Goal: Task Accomplishment & Management: Use online tool/utility

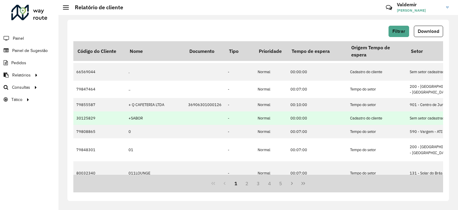
scroll to position [193, 0]
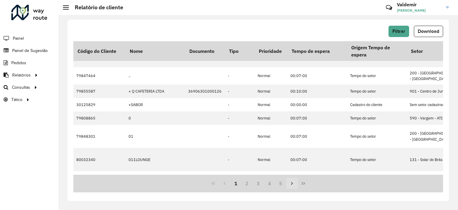
click at [291, 183] on icon "Next Page" at bounding box center [292, 183] width 5 height 5
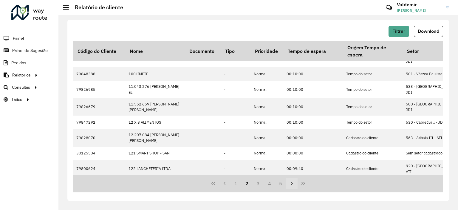
scroll to position [0, 0]
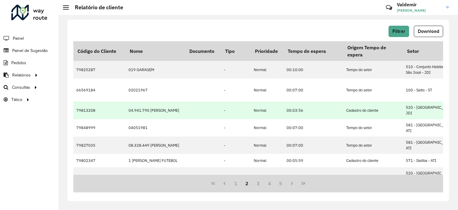
drag, startPoint x: 96, startPoint y: 103, endPoint x: 117, endPoint y: 87, distance: 26.6
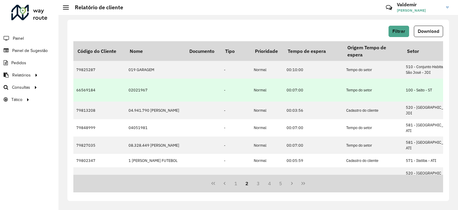
click at [97, 103] on td "79813208" at bounding box center [99, 109] width 52 height 17
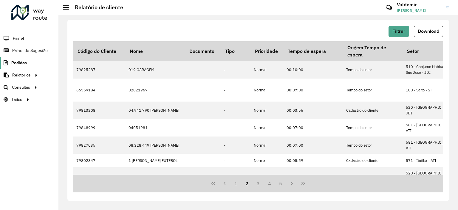
click at [25, 65] on link "Pedidos" at bounding box center [13, 63] width 27 height 12
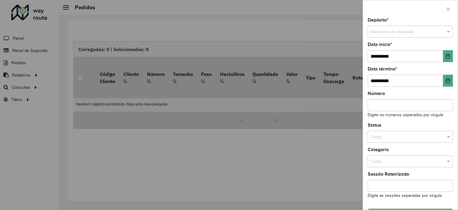
click at [27, 49] on div at bounding box center [229, 105] width 458 height 210
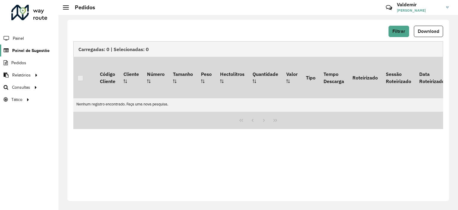
click at [25, 46] on link "Painel de Sugestão" at bounding box center [25, 50] width 50 height 12
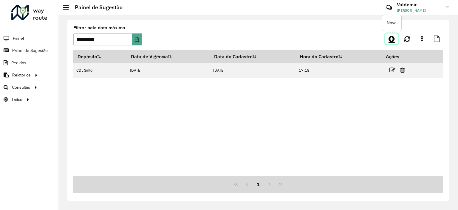
click at [394, 42] on icon at bounding box center [392, 38] width 6 height 7
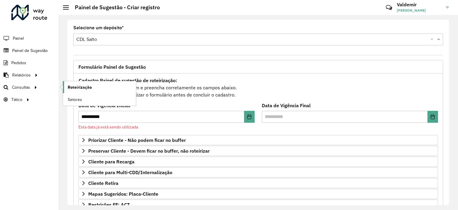
click at [76, 84] on span "Roteirização" at bounding box center [80, 87] width 24 height 6
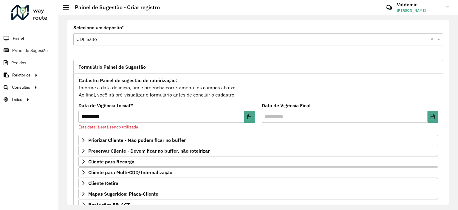
click at [35, 13] on div at bounding box center [29, 13] width 36 height 16
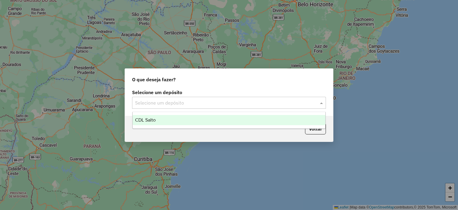
click at [176, 103] on input "text" at bounding box center [223, 102] width 176 height 7
click at [152, 119] on span "CDL Salto" at bounding box center [145, 119] width 21 height 5
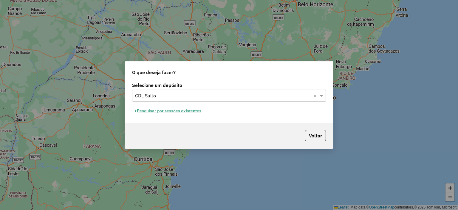
click at [261, 94] on input "text" at bounding box center [223, 95] width 176 height 7
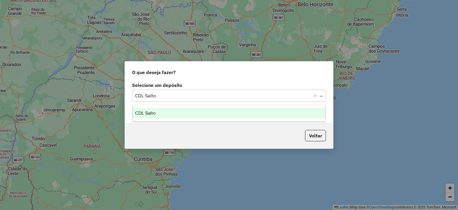
click at [165, 114] on div "CDL Salto" at bounding box center [229, 113] width 193 height 10
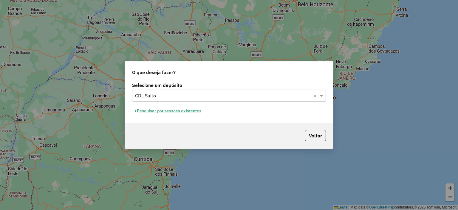
click at [152, 113] on button "Pesquisar por sessões existentes" at bounding box center [168, 110] width 72 height 9
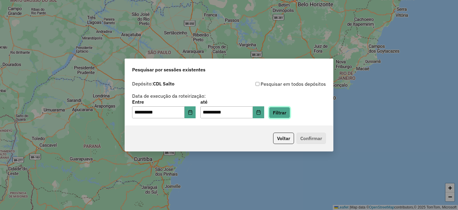
click at [286, 117] on button "Filtrar" at bounding box center [279, 112] width 21 height 11
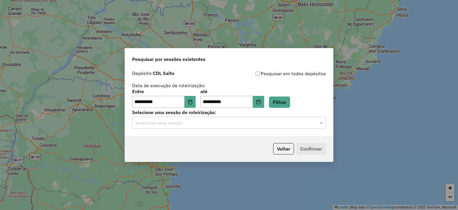
click at [189, 120] on input "text" at bounding box center [223, 122] width 176 height 7
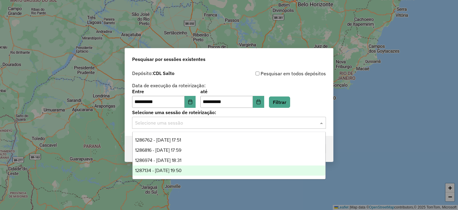
click at [179, 170] on span "1287134 - 02/10/2025 19:50" at bounding box center [158, 170] width 47 height 5
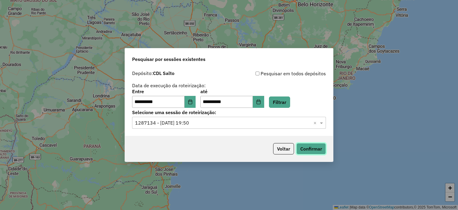
click at [309, 152] on button "Confirmar" at bounding box center [312, 148] width 30 height 11
click at [312, 145] on button "Confirmar" at bounding box center [312, 148] width 30 height 11
click at [310, 148] on button "Confirmar" at bounding box center [312, 148] width 30 height 11
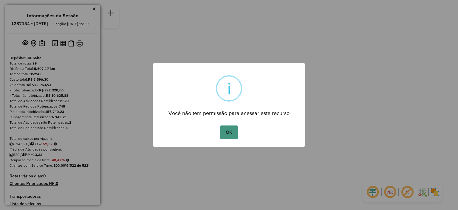
click at [231, 130] on button "OK" at bounding box center [229, 132] width 18 height 14
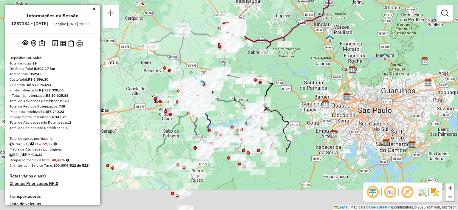
drag, startPoint x: 178, startPoint y: 137, endPoint x: 181, endPoint y: 63, distance: 74.1
click at [176, 57] on icon at bounding box center [185, 48] width 70 height 44
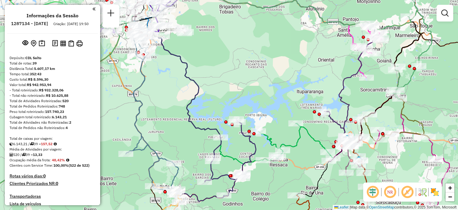
drag, startPoint x: 213, startPoint y: 86, endPoint x: 229, endPoint y: 98, distance: 20.1
click at [229, 98] on div "Janela de atendimento Grade de atendimento Capacidade Transportadoras Veículos …" at bounding box center [229, 105] width 458 height 210
click at [370, 195] on em at bounding box center [373, 192] width 14 height 14
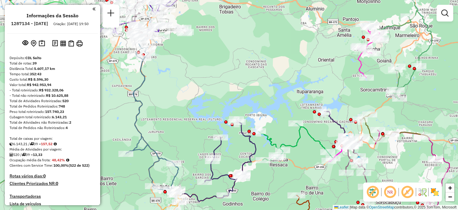
click at [370, 195] on em at bounding box center [373, 192] width 14 height 14
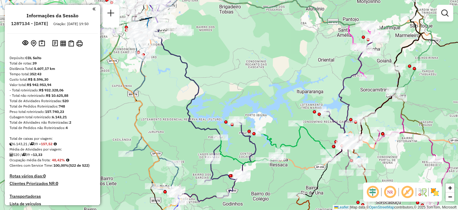
click at [393, 196] on em at bounding box center [390, 192] width 14 height 14
click at [405, 195] on em at bounding box center [408, 192] width 14 height 14
click at [406, 194] on em at bounding box center [408, 192] width 14 height 14
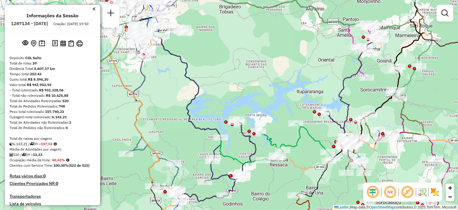
click at [406, 193] on em at bounding box center [408, 192] width 14 height 14
click at [423, 193] on img at bounding box center [423, 192] width 10 height 10
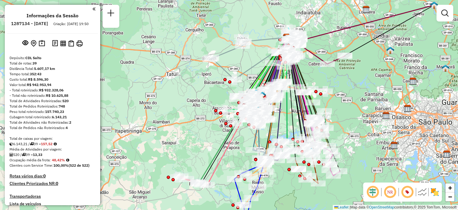
click at [419, 194] on img at bounding box center [423, 192] width 10 height 10
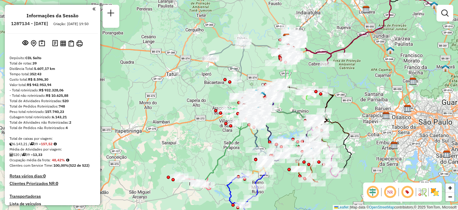
click at [437, 193] on img at bounding box center [435, 192] width 10 height 10
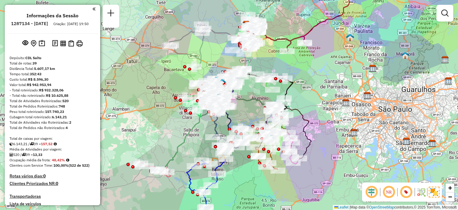
drag, startPoint x: 198, startPoint y: 133, endPoint x: 157, endPoint y: 120, distance: 42.3
click at [157, 120] on div "Janela de atendimento Grade de atendimento Capacidade Transportadoras Veículos …" at bounding box center [229, 105] width 458 height 210
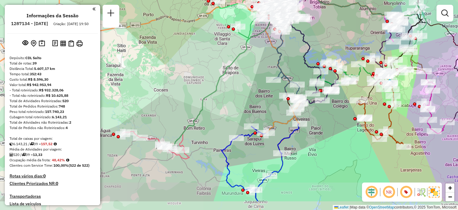
drag, startPoint x: 176, startPoint y: 163, endPoint x: 213, endPoint y: 133, distance: 47.1
click at [213, 133] on div "Janela de atendimento Grade de atendimento Capacidade Transportadoras Veículos …" at bounding box center [229, 105] width 458 height 210
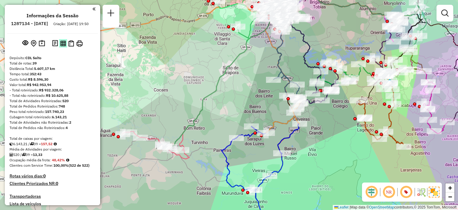
click at [63, 46] on img at bounding box center [63, 44] width 6 height 6
click at [434, 194] on img at bounding box center [434, 192] width 11 height 11
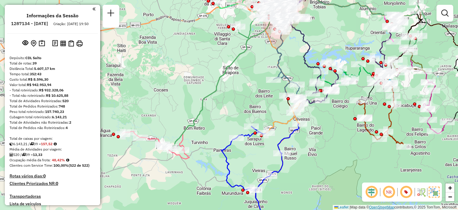
click at [380, 208] on link "OpenStreetMap" at bounding box center [382, 207] width 25 height 4
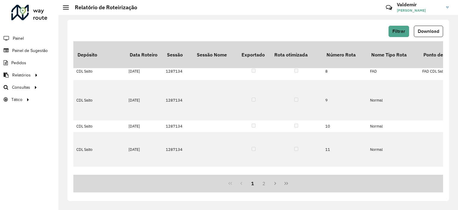
scroll to position [30, 0]
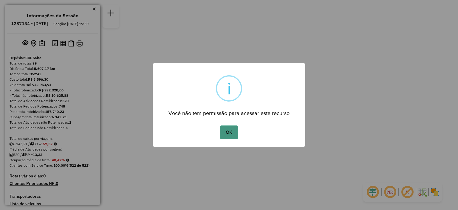
click at [236, 135] on button "OK" at bounding box center [229, 132] width 18 height 14
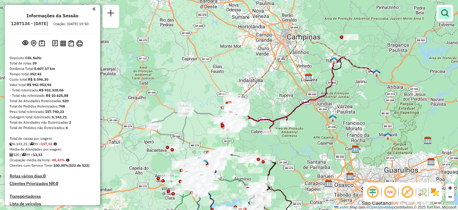
click at [448, 12] on em at bounding box center [445, 13] width 7 height 7
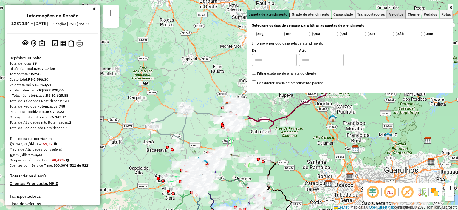
click at [398, 14] on span "Veículos" at bounding box center [397, 15] width 14 height 4
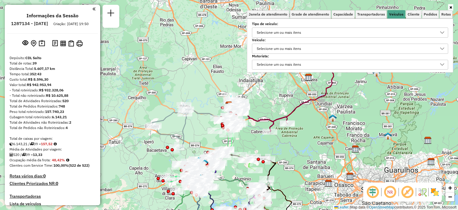
click at [274, 49] on div "Selecione um ou mais itens" at bounding box center [279, 49] width 49 height 10
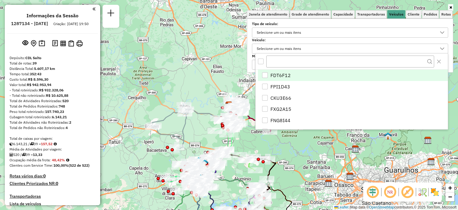
scroll to position [3, 21]
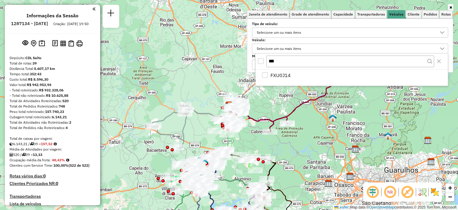
type input "***"
click at [281, 68] on div "***" at bounding box center [352, 61] width 193 height 16
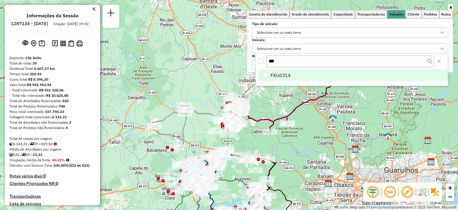
click at [280, 73] on span "FXU0J14" at bounding box center [281, 75] width 20 height 7
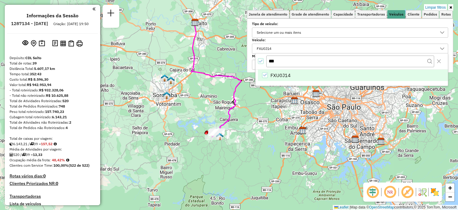
drag, startPoint x: 252, startPoint y: 138, endPoint x: 212, endPoint y: 74, distance: 75.6
click at [218, 55] on div "Limpar filtros Janela de atendimento Grade de atendimento Capacidade Transporta…" at bounding box center [229, 105] width 458 height 210
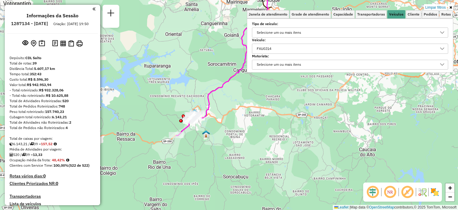
drag, startPoint x: 221, startPoint y: 136, endPoint x: 244, endPoint y: 149, distance: 26.6
click at [261, 148] on div "Limpar filtros Janela de atendimento Grade de atendimento Capacidade Transporta…" at bounding box center [229, 105] width 458 height 210
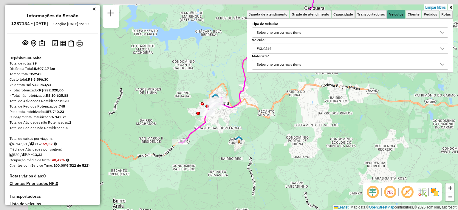
drag, startPoint x: 184, startPoint y: 111, endPoint x: 220, endPoint y: 126, distance: 39.0
click at [220, 126] on div "Limpar filtros Janela de atendimento Grade de atendimento Capacidade Transporta…" at bounding box center [229, 105] width 458 height 210
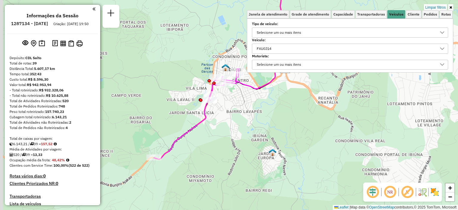
drag, startPoint x: 208, startPoint y: 126, endPoint x: 222, endPoint y: 126, distance: 14.0
click at [222, 126] on div "Limpar filtros Janela de atendimento Grade de atendimento Capacidade Transporta…" at bounding box center [229, 105] width 458 height 210
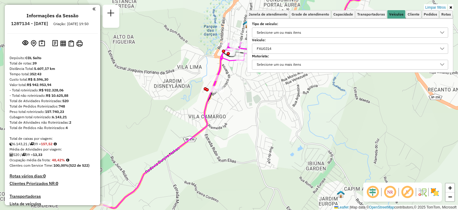
click at [226, 140] on div "Limpar filtros Janela de atendimento Grade de atendimento Capacidade Transporta…" at bounding box center [229, 105] width 458 height 210
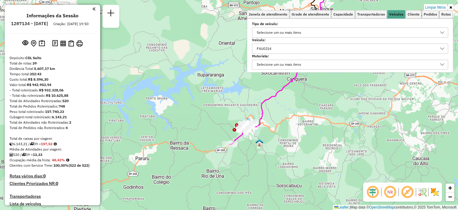
click at [282, 47] on div "FXU0J14" at bounding box center [346, 49] width 182 height 10
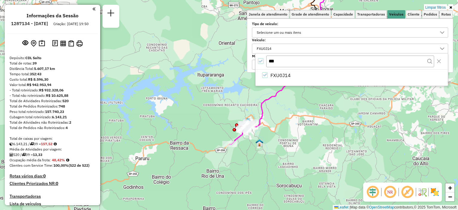
click at [282, 47] on div "FXU0J14" at bounding box center [346, 49] width 182 height 10
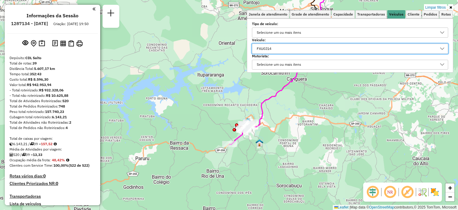
click at [277, 50] on div "FXU0J14" at bounding box center [346, 49] width 182 height 10
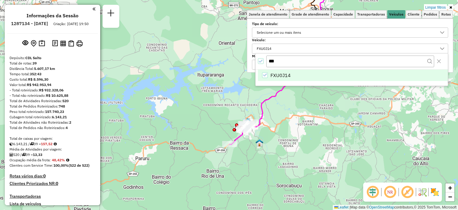
click at [279, 74] on span "FXU0J14" at bounding box center [281, 75] width 20 height 7
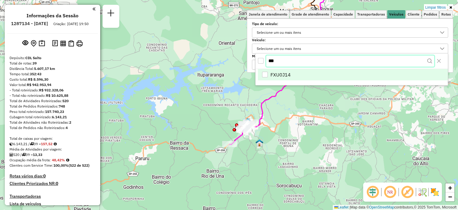
click at [280, 64] on input "***" at bounding box center [351, 61] width 168 height 11
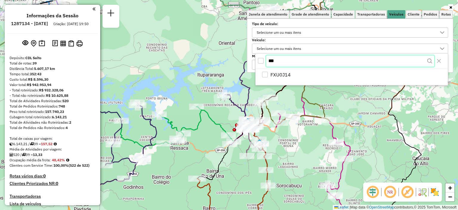
click at [266, 62] on div "***" at bounding box center [352, 61] width 193 height 16
drag, startPoint x: 274, startPoint y: 59, endPoint x: 269, endPoint y: 60, distance: 5.2
click at [269, 60] on input "***" at bounding box center [351, 61] width 168 height 11
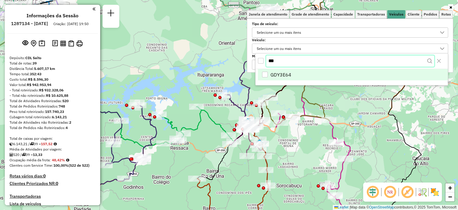
type input "***"
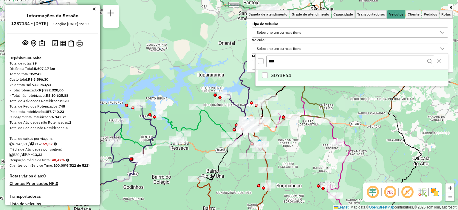
click at [273, 72] on span "GDY3E64" at bounding box center [281, 75] width 21 height 7
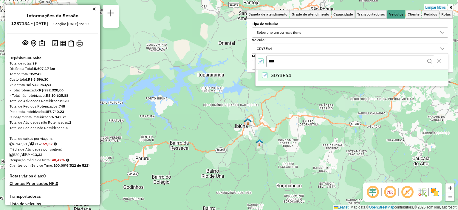
click at [301, 124] on div "Limpar filtros Janela de atendimento Grade de atendimento Capacidade Transporta…" at bounding box center [229, 105] width 458 height 210
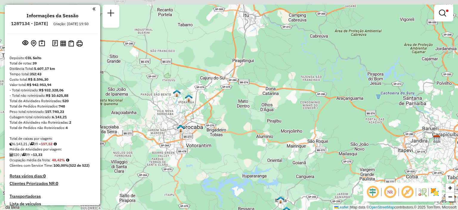
drag, startPoint x: 223, startPoint y: 111, endPoint x: 270, endPoint y: 180, distance: 83.5
click at [270, 180] on div "Limpar filtros Janela de atendimento Grade de atendimento Capacidade Transporta…" at bounding box center [229, 105] width 458 height 210
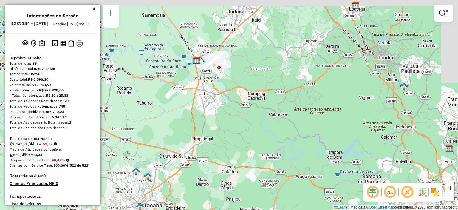
drag, startPoint x: 262, startPoint y: 95, endPoint x: 237, endPoint y: 141, distance: 52.5
click at [223, 167] on div "Limpar filtros Janela de atendimento Grade de atendimento Capacidade Transporta…" at bounding box center [229, 105] width 458 height 210
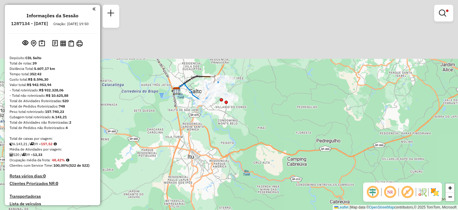
drag, startPoint x: 208, startPoint y: 53, endPoint x: 212, endPoint y: 130, distance: 76.5
click at [212, 130] on div "Limpar filtros Janela de atendimento Grade de atendimento Capacidade Transporta…" at bounding box center [229, 105] width 458 height 210
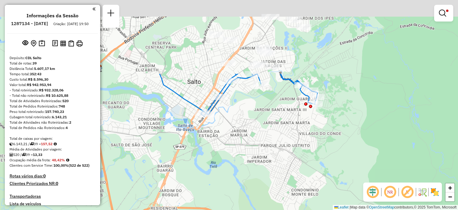
drag, startPoint x: 213, startPoint y: 82, endPoint x: 239, endPoint y: 176, distance: 98.4
click at [239, 176] on div "Limpar filtros Janela de atendimento Grade de atendimento Capacidade Transporta…" at bounding box center [229, 105] width 458 height 210
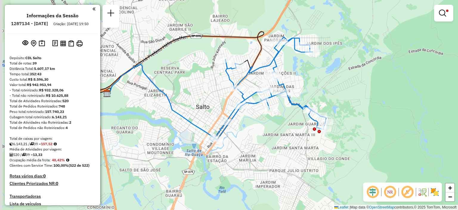
drag, startPoint x: 267, startPoint y: 151, endPoint x: 276, endPoint y: 170, distance: 21.1
click at [276, 170] on div "Limpar filtros Janela de atendimento Grade de atendimento Capacidade Transporta…" at bounding box center [229, 105] width 458 height 210
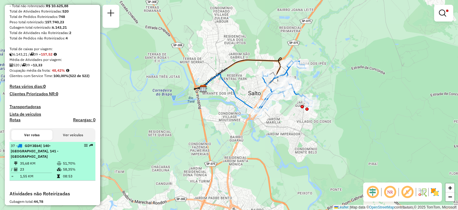
scroll to position [174, 0]
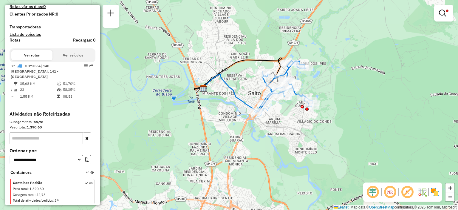
click at [82, 184] on div "Container Padrão Peso total : 1.390,60 Cubagem total : 44,78 Total de atividade…" at bounding box center [53, 192] width 81 height 24
click at [84, 182] on icon at bounding box center [85, 192] width 3 height 22
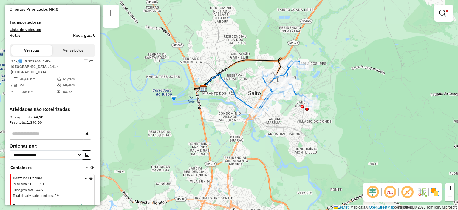
click at [84, 182] on icon at bounding box center [85, 188] width 3 height 22
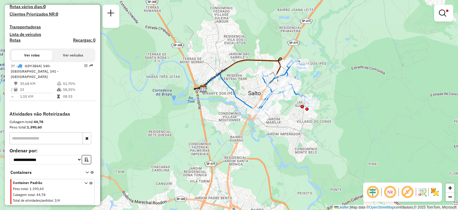
click at [84, 182] on icon at bounding box center [85, 192] width 3 height 22
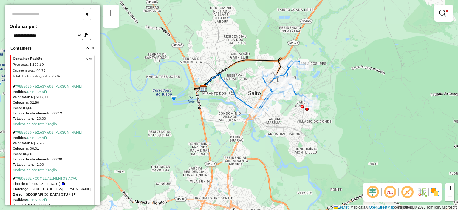
scroll to position [403, 0]
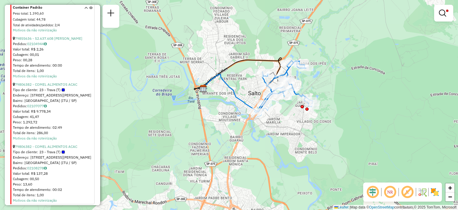
drag, startPoint x: 188, startPoint y: 13, endPoint x: 192, endPoint y: 2, distance: 11.3
click at [188, 13] on div "Limpar filtros Janela de atendimento Grade de atendimento Capacidade Transporta…" at bounding box center [229, 105] width 458 height 210
